Goal: Navigation & Orientation: Find specific page/section

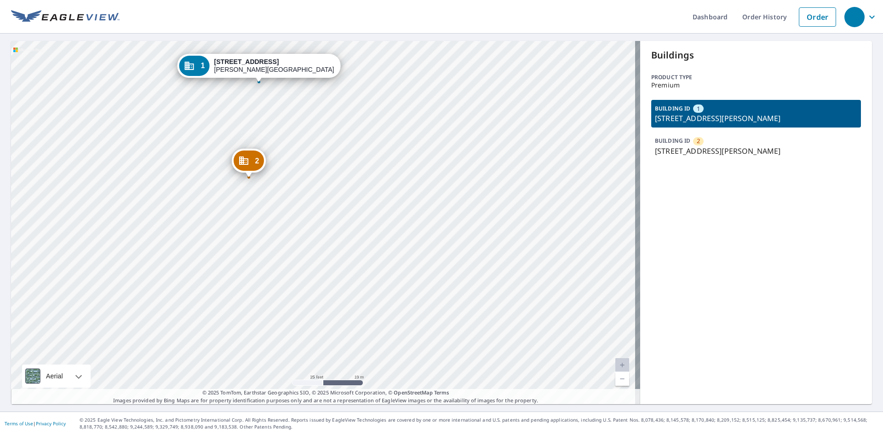
drag, startPoint x: 303, startPoint y: 265, endPoint x: 305, endPoint y: 279, distance: 13.9
click at [305, 279] on div "2 117 Ferndale Rd Glen Burnie, MD 21061 1 117 Ferndale Rd Glen Burnie, MD 21061" at bounding box center [325, 222] width 629 height 363
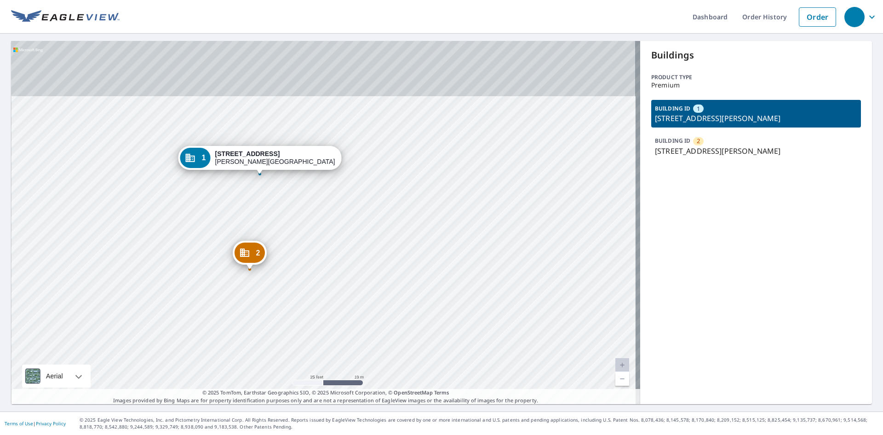
drag, startPoint x: 263, startPoint y: 242, endPoint x: 263, endPoint y: 253, distance: 10.1
click at [263, 253] on div "2" at bounding box center [249, 252] width 30 height 20
